Goal: Task Accomplishment & Management: Use online tool/utility

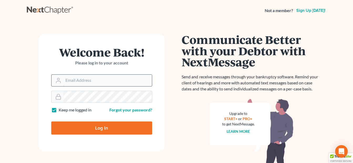
type input "[EMAIL_ADDRESS][DOMAIN_NAME]"
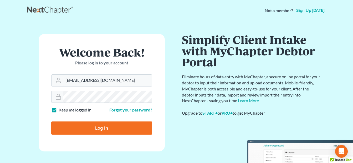
click at [106, 128] on input "Log In" at bounding box center [101, 127] width 101 height 13
type input "Thinking..."
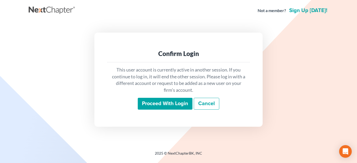
click at [167, 102] on input "Proceed with login" at bounding box center [165, 104] width 55 height 12
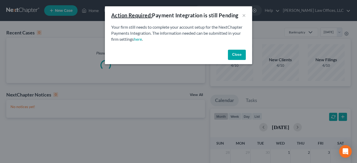
click at [235, 52] on button "Close" at bounding box center [237, 55] width 18 height 11
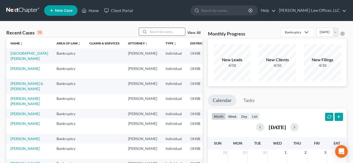
click at [160, 32] on input "search" at bounding box center [166, 32] width 37 height 8
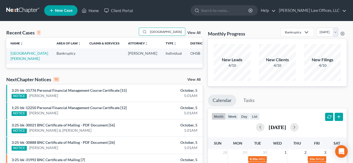
type input "durham"
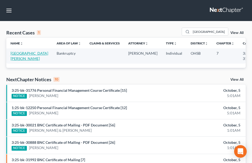
click at [13, 52] on link "Durham, Erin" at bounding box center [30, 56] width 38 height 10
select select "4"
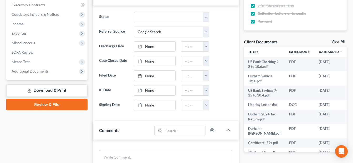
scroll to position [158, 0]
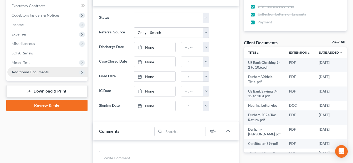
click at [51, 76] on span "Additional Documents" at bounding box center [47, 71] width 80 height 9
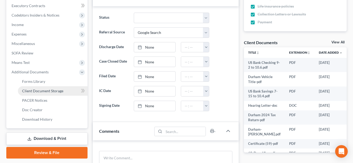
click at [53, 90] on span "Client Document Storage" at bounding box center [42, 91] width 41 height 4
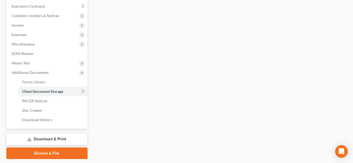
scroll to position [113, 0]
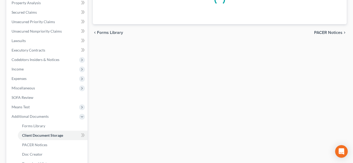
select select "52"
select select "7"
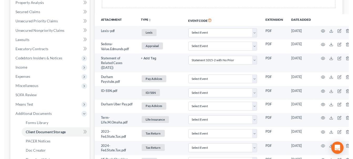
scroll to position [0, 0]
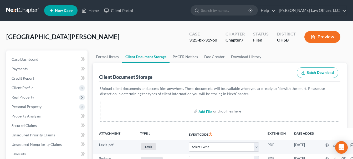
click at [204, 111] on input "file" at bounding box center [204, 110] width 13 height 9
type input "C:\fakepath\2025-09-24 Statement - USB Checking 4923_251004_180625.pdf"
select select "52"
select select "7"
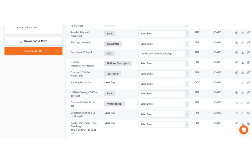
scroll to position [313, 0]
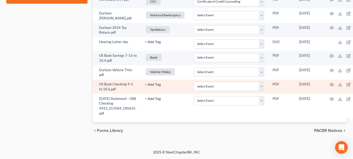
click at [154, 85] on button "+ Add Tag" at bounding box center [153, 84] width 16 height 3
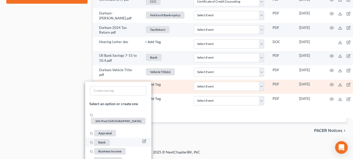
click at [110, 138] on li "Bank" at bounding box center [118, 142] width 66 height 9
click at [100, 139] on span "Bank" at bounding box center [102, 142] width 16 height 7
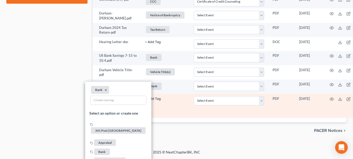
click at [153, 99] on button "+ Add Tag" at bounding box center [153, 98] width 16 height 3
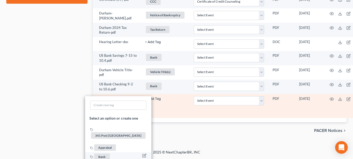
click at [102, 154] on span "Bank" at bounding box center [102, 157] width 16 height 7
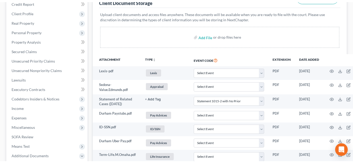
scroll to position [0, 0]
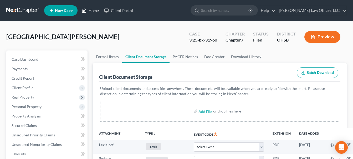
click at [93, 9] on link "Home" at bounding box center [90, 10] width 22 height 9
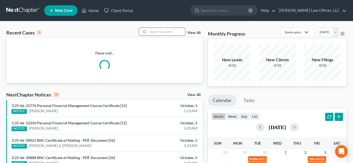
click at [157, 33] on input "search" at bounding box center [166, 32] width 37 height 8
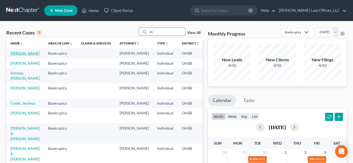
type input "ec"
click at [16, 55] on link "Eckert, Serena" at bounding box center [25, 53] width 29 height 4
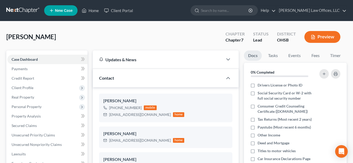
scroll to position [131, 0]
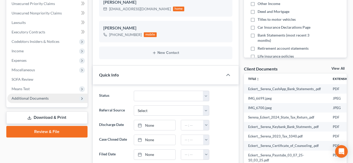
click at [45, 98] on span "Additional Documents" at bounding box center [30, 98] width 37 height 4
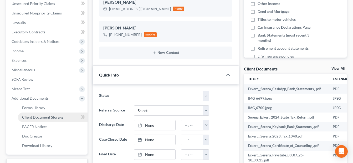
click at [53, 118] on span "Client Document Storage" at bounding box center [42, 117] width 41 height 4
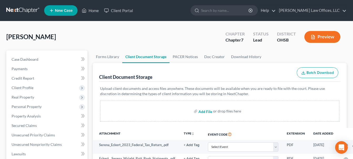
click at [203, 113] on input "file" at bounding box center [204, 110] width 13 height 9
type input "C:\fakepath\Certificate (64).pdf"
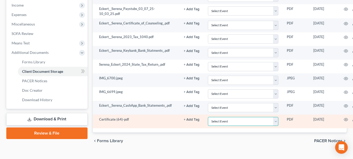
click at [277, 121] on select "Select Event 20 Largest Unsecured Creditors Amended Document Amended List of Cr…" at bounding box center [243, 121] width 71 height 9
select select "7"
click at [208, 117] on select "Select Event 20 Largest Unsecured Creditors Amended Document Amended List of Cr…" at bounding box center [243, 121] width 71 height 9
click at [192, 119] on button "+ Add Tag" at bounding box center [192, 119] width 16 height 3
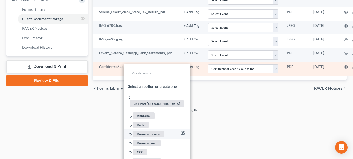
scroll to position [256, 0]
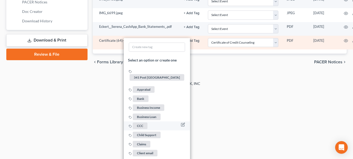
click at [141, 123] on span "CCC" at bounding box center [140, 126] width 15 height 7
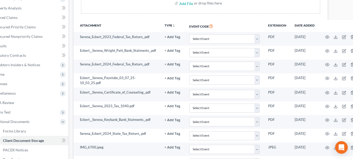
scroll to position [108, 29]
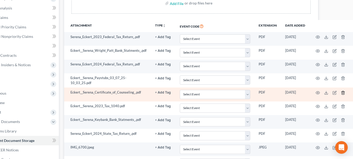
click at [343, 92] on icon "button" at bounding box center [343, 92] width 2 height 3
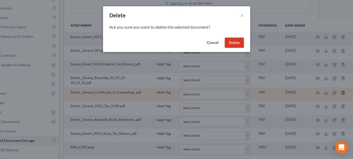
scroll to position [108, 27]
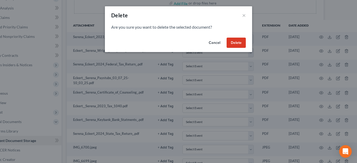
click at [240, 45] on button "Delete" at bounding box center [236, 43] width 19 height 11
